Goal: Transaction & Acquisition: Purchase product/service

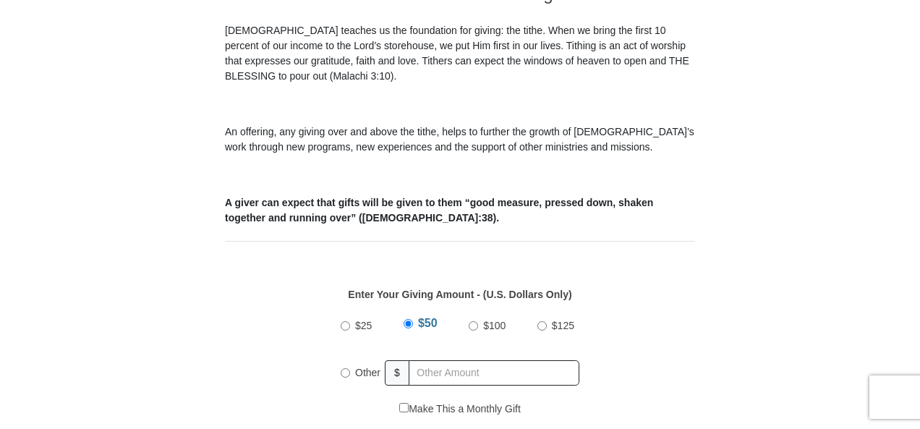
scroll to position [466, 0]
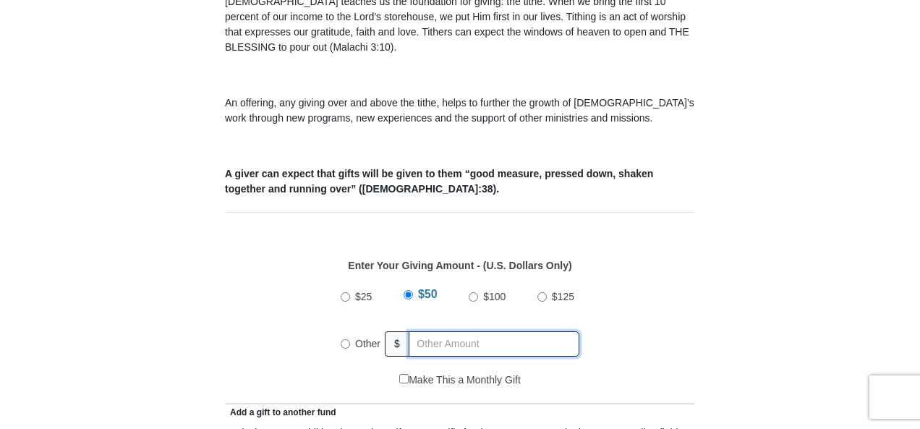
radio input "true"
click at [454, 331] on input "text" at bounding box center [497, 343] width 166 height 25
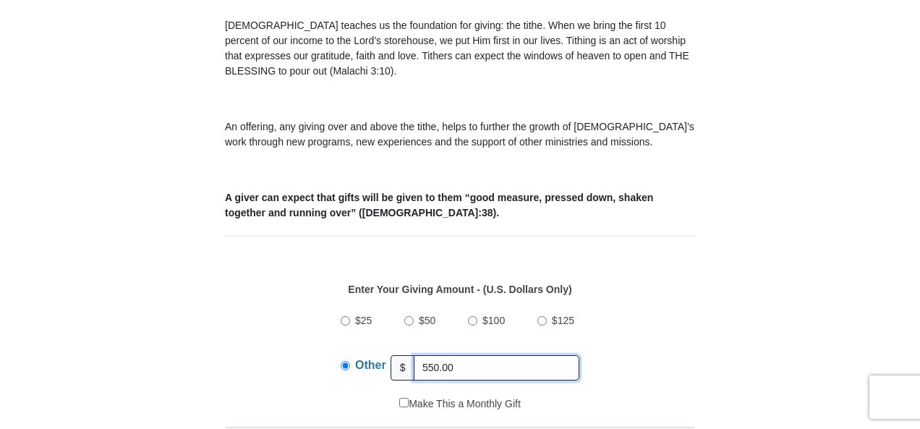
scroll to position [446, 0]
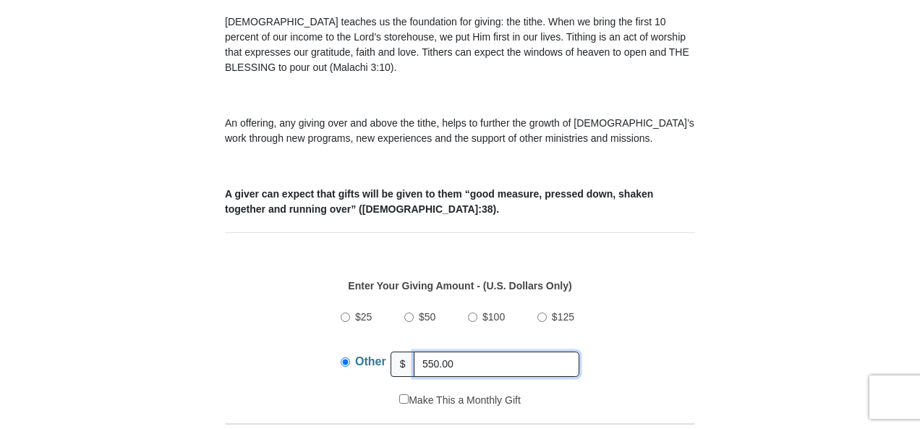
drag, startPoint x: 463, startPoint y: 344, endPoint x: 454, endPoint y: 346, distance: 8.8
click at [454, 352] on input "550.00" at bounding box center [497, 364] width 166 height 25
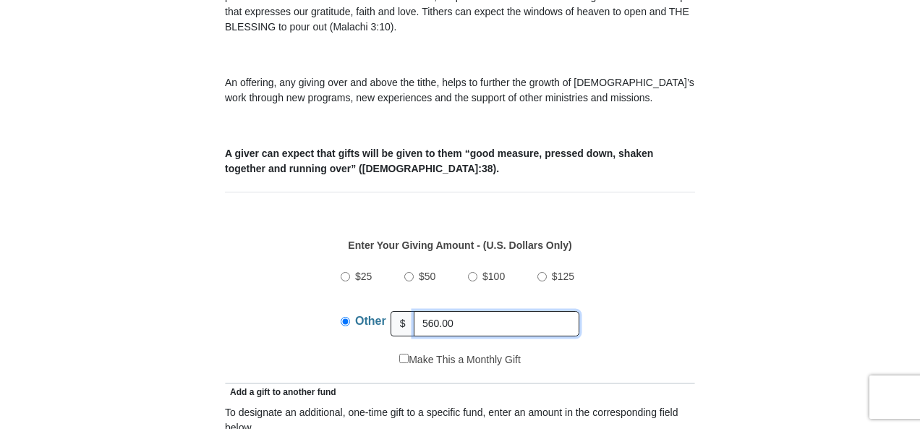
scroll to position [495, 0]
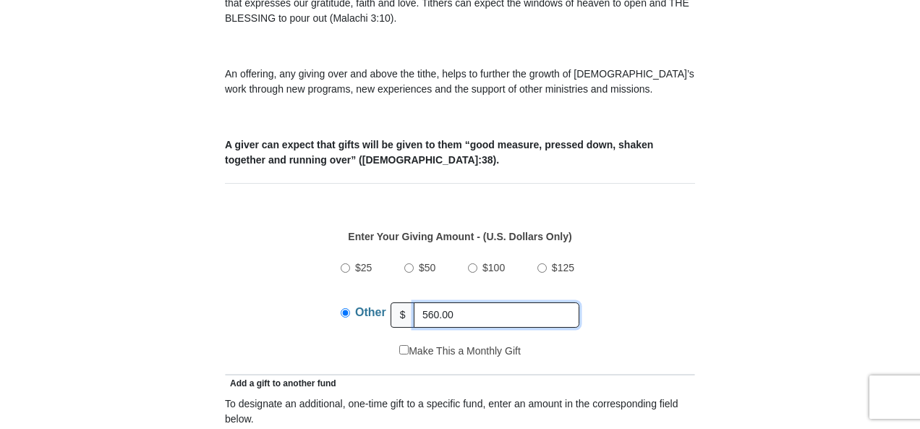
type input "560.00"
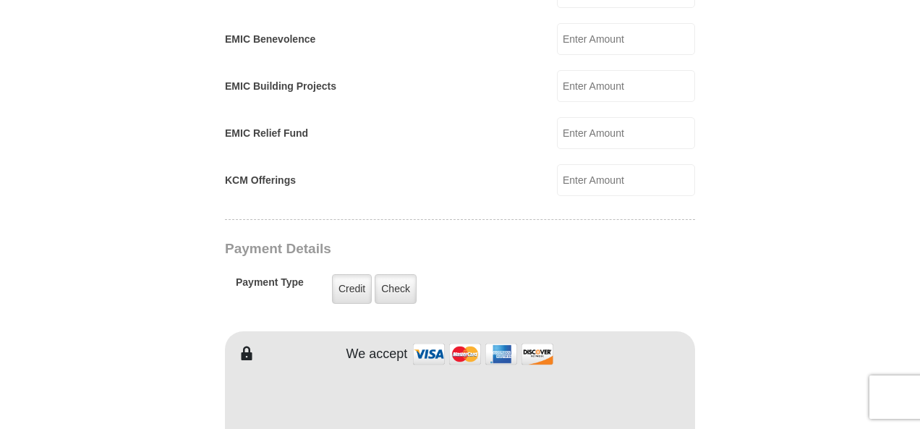
scroll to position [1074, 0]
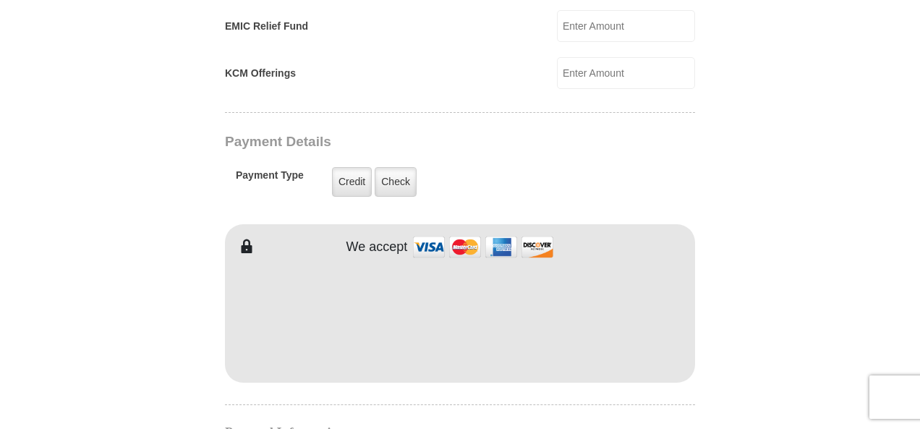
click at [870, 241] on form "[GEOGRAPHIC_DATA][DEMOGRAPHIC_DATA] Online Giving Because of gifts like yours, …" at bounding box center [460, 42] width 825 height 2116
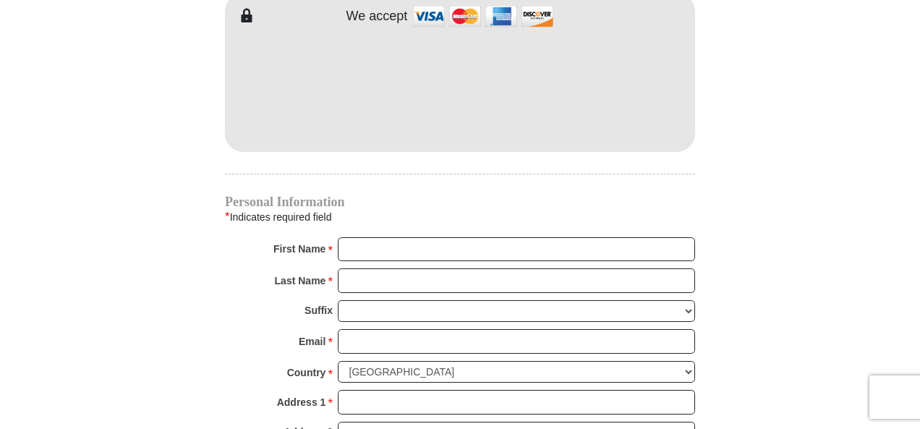
scroll to position [1305, 0]
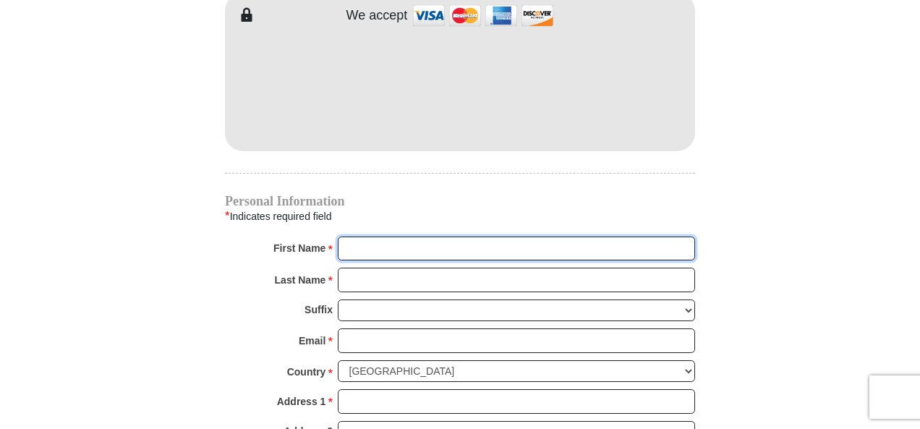
click at [433, 237] on input "First Name *" at bounding box center [516, 249] width 357 height 25
type input "[PERSON_NAME]"
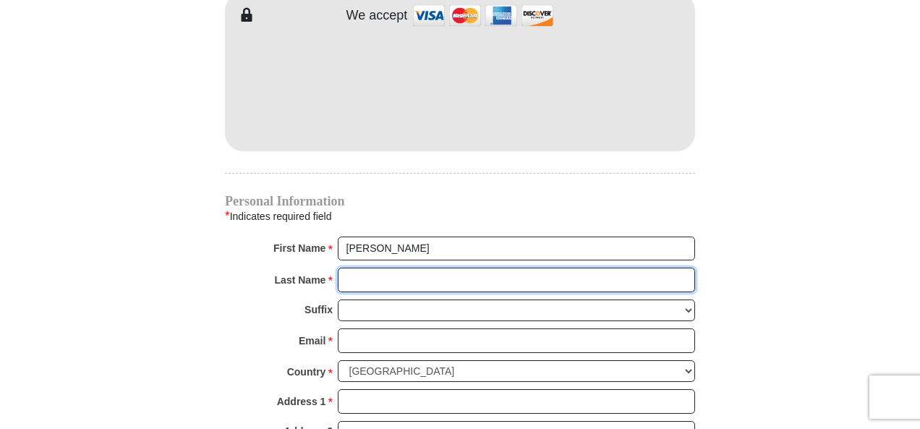
click at [378, 268] on input "Last Name *" at bounding box center [516, 280] width 357 height 25
type input "[PERSON_NAME]"
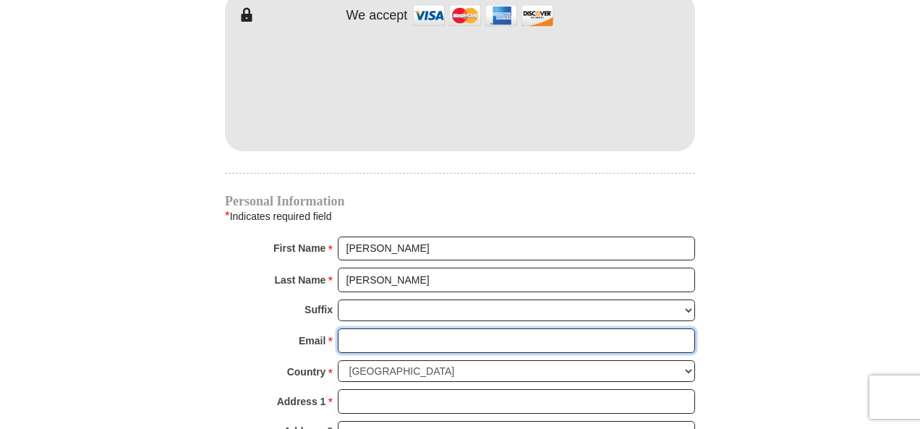
click at [368, 328] on input "Email *" at bounding box center [516, 340] width 357 height 25
type input "[EMAIL_ADDRESS][DOMAIN_NAME]"
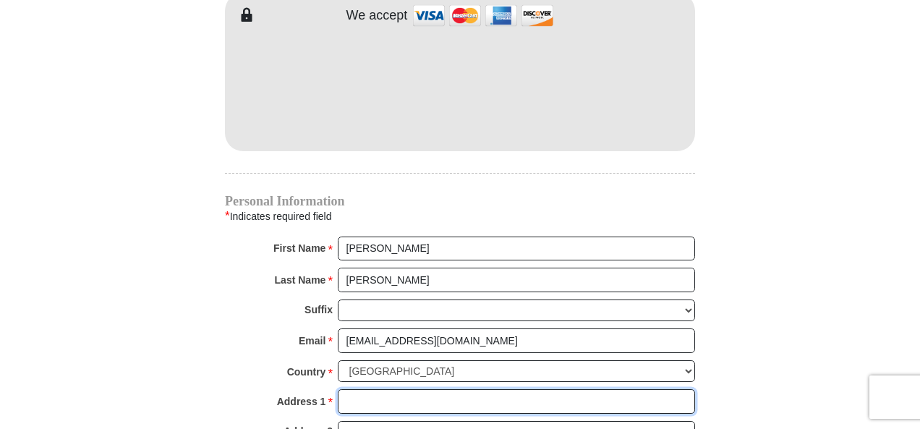
type input "4183 State Route 4"
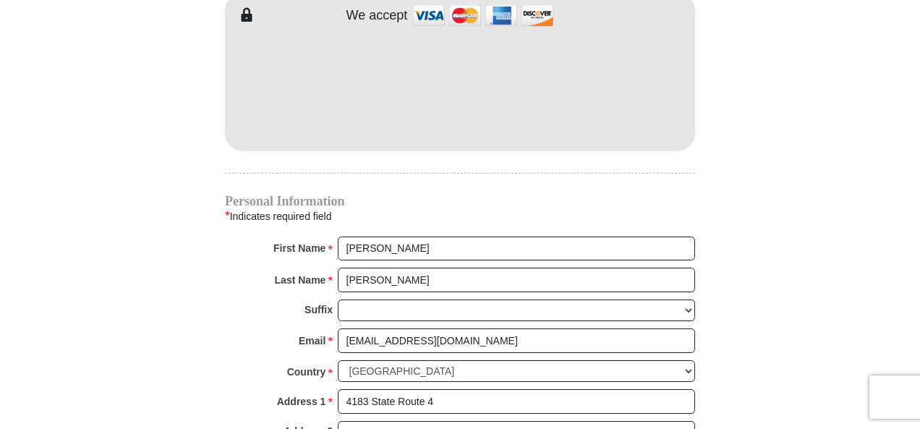
type input "[PERSON_NAME][GEOGRAPHIC_DATA]"
select select "NY"
type input "12839-3717"
type input "6176396710"
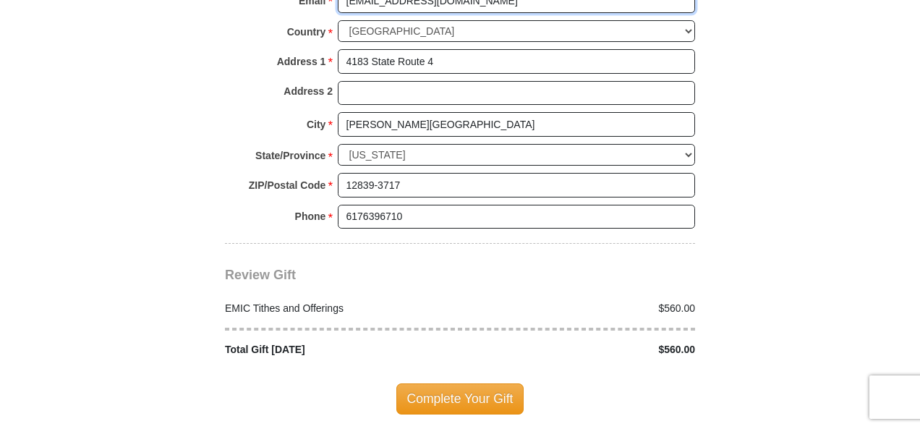
scroll to position [1659, 0]
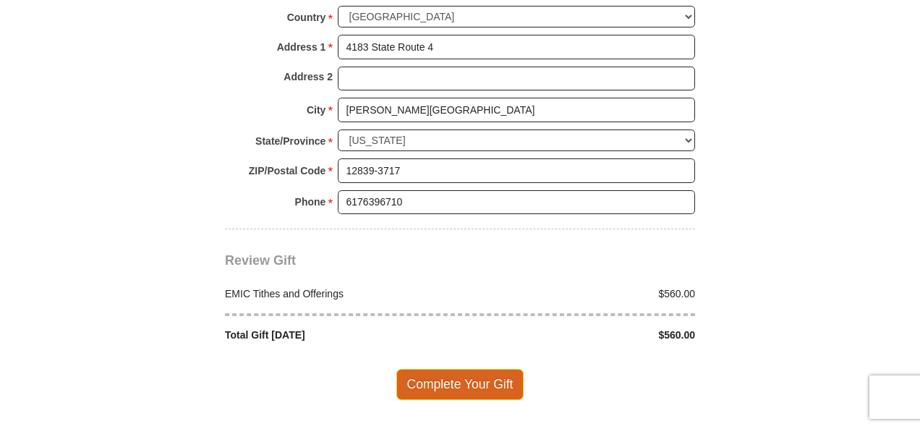
click at [449, 369] on span "Complete Your Gift" at bounding box center [460, 384] width 128 height 30
